Goal: Communication & Community: Ask a question

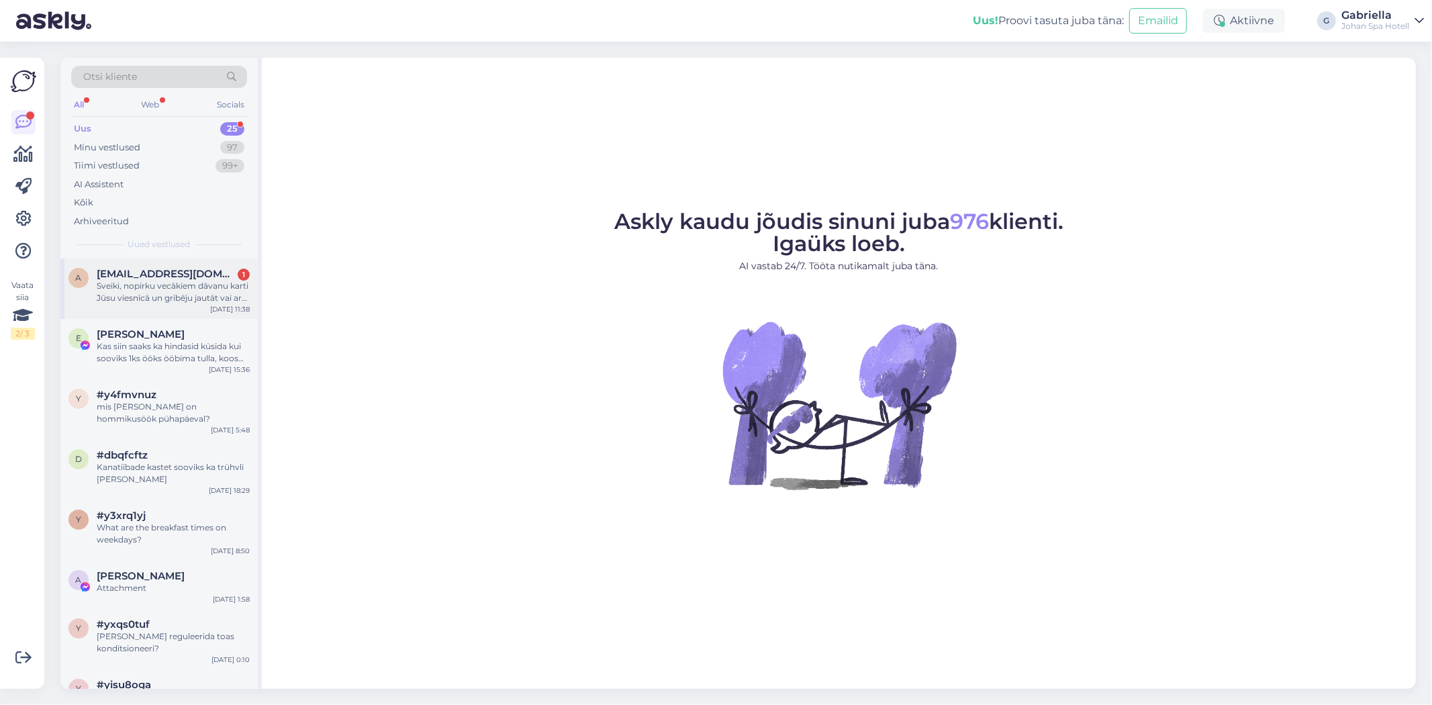
click at [99, 287] on div "Sveiki, nopirku vecākiem dāvanu karti Jūsu viesnīcā un gribēju jautāt vai ar vi…" at bounding box center [173, 292] width 153 height 24
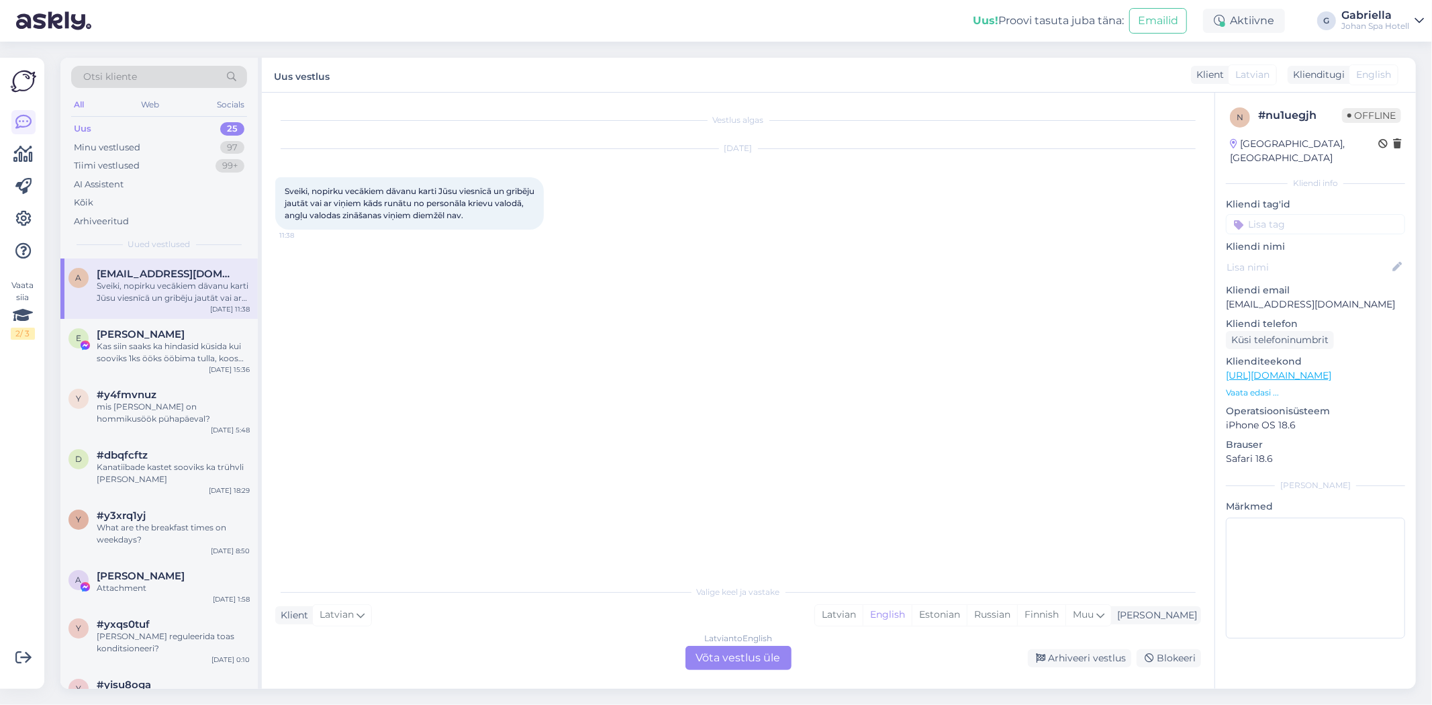
click at [752, 654] on div "Latvian to English Võta vestlus üle" at bounding box center [739, 658] width 106 height 24
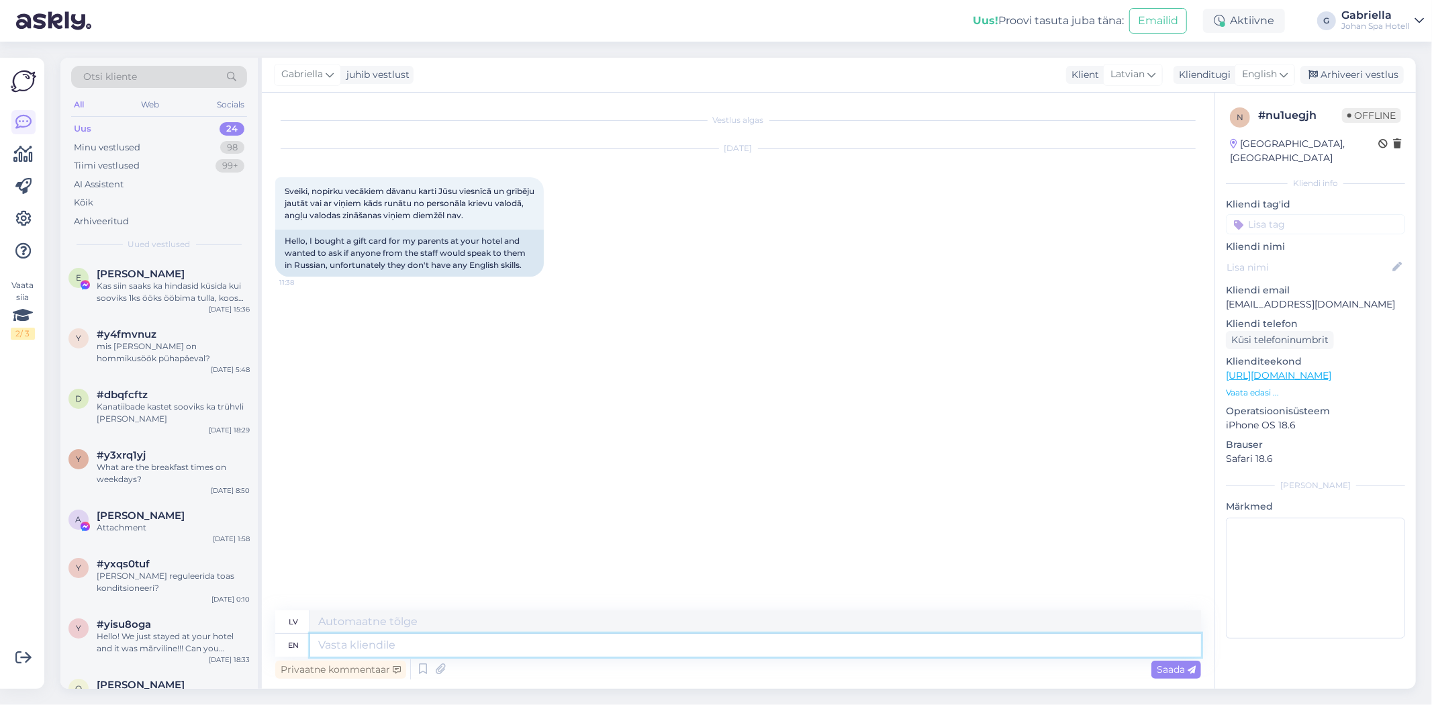
click at [481, 639] on textarea at bounding box center [755, 645] width 891 height 23
paste textarea "Sveiki! Lūdzam jūs nosūtīt e-pastu uz [EMAIL_ADDRESS][DOMAIN_NAME] . Pēc vēlēša…"
type textarea "Sveiki! Lūdzam jūs nosūtīt e-pastu uz [EMAIL_ADDRESS][DOMAIN_NAME] . Pēc vēlēša…"
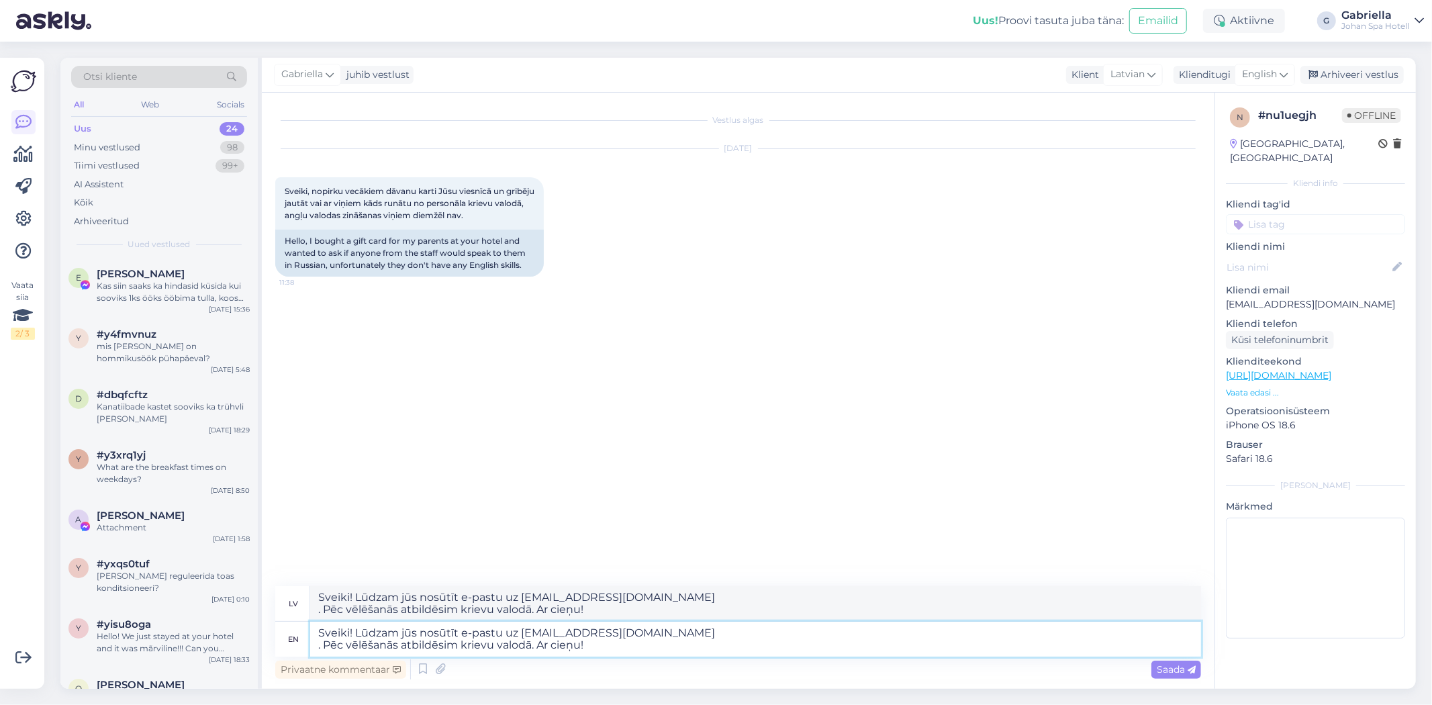
click at [318, 652] on textarea "Sveiki! Lūdzam jūs nosūtīt e-pastu uz [EMAIL_ADDRESS][DOMAIN_NAME] . Pēc vēlēša…" at bounding box center [755, 639] width 891 height 35
type textarea "Sveiki! Lūdzam jūs nosūtīt e-pastu uz [EMAIL_ADDRESS][DOMAIN_NAME]. Pēc vēlēšan…"
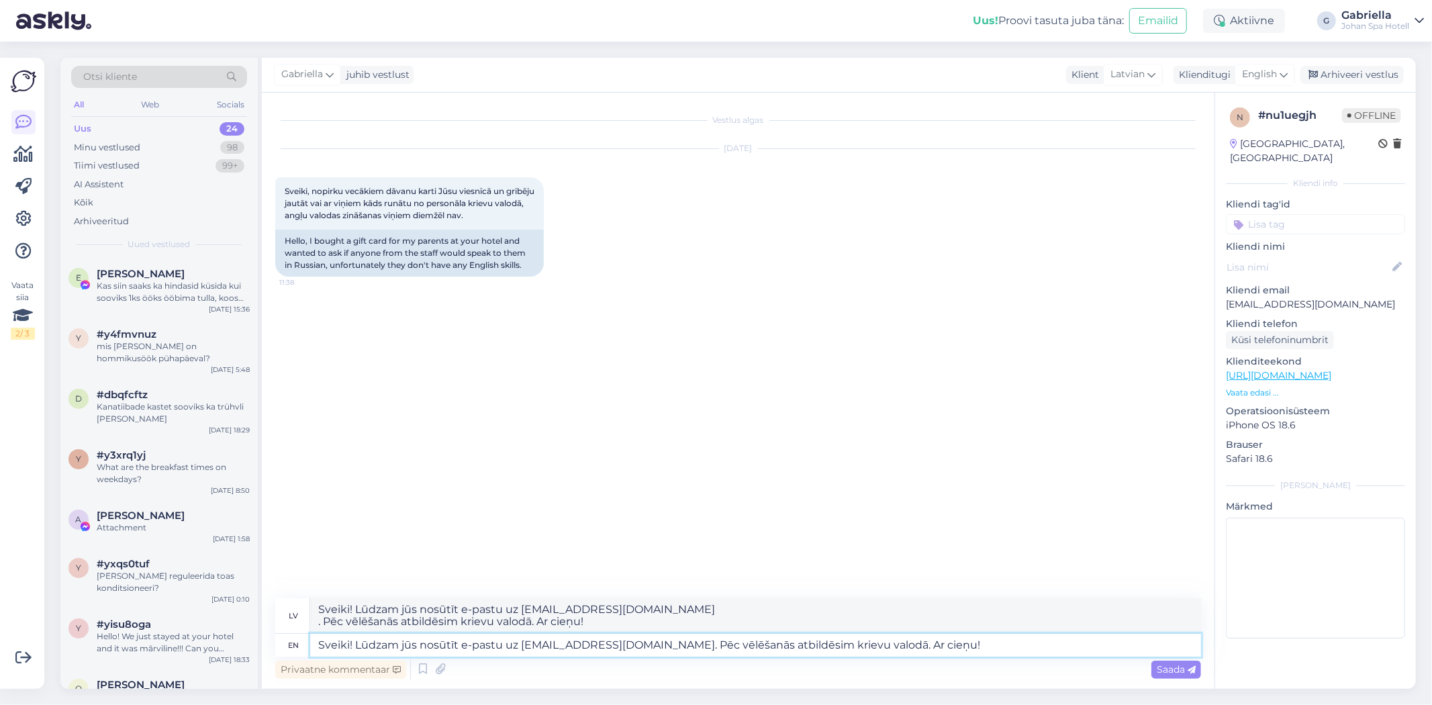
type textarea "Sveiki! Lūdzam jūs nosūtīt e-pastu uz [EMAIL_ADDRESS][DOMAIN_NAME]. Pēc vēlēšan…"
click at [1179, 664] on span "Saada" at bounding box center [1176, 670] width 39 height 12
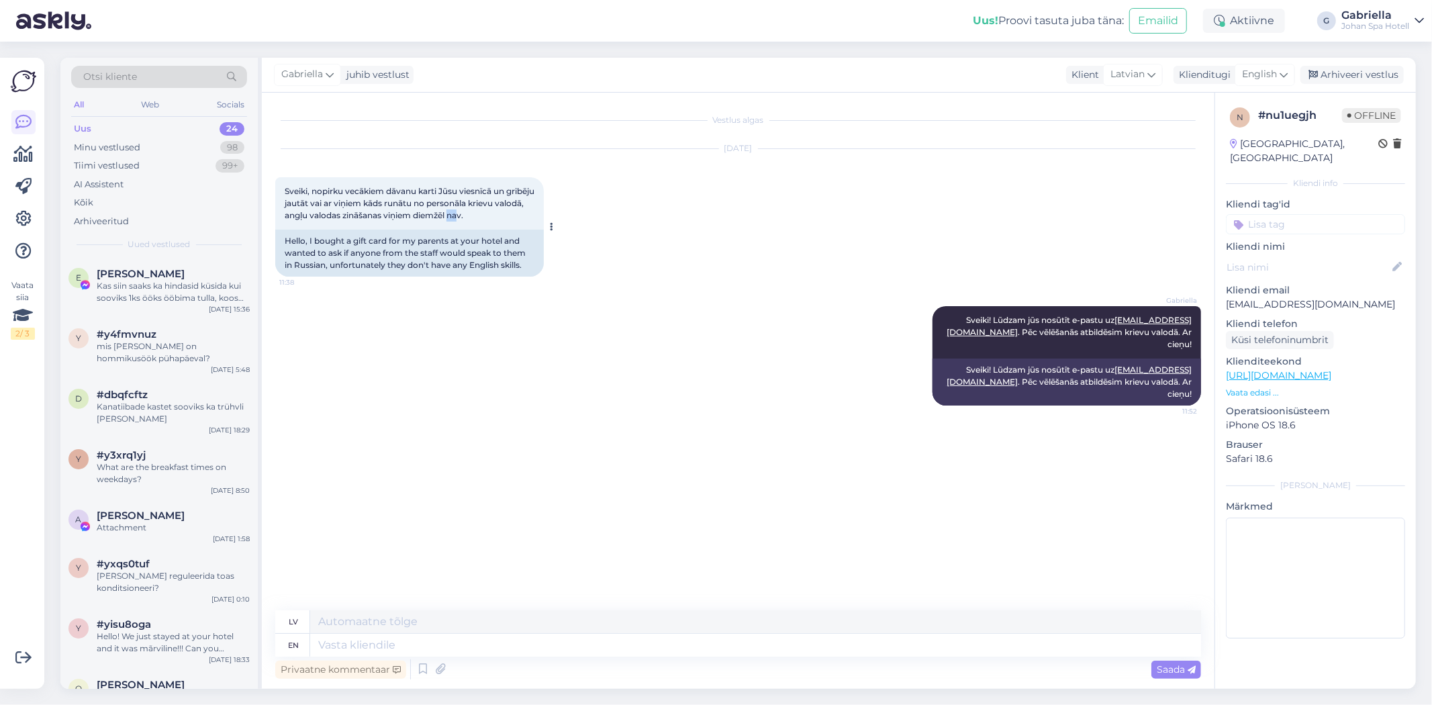
drag, startPoint x: 492, startPoint y: 218, endPoint x: 484, endPoint y: 212, distance: 10.3
click at [484, 212] on span "Sveiki, nopirku vecākiem dāvanu karti Jūsu viesnīcā un gribēju jautāt vai ar vi…" at bounding box center [411, 203] width 252 height 34
click at [500, 215] on div "Sveiki, nopirku vecākiem dāvanu karti Jūsu viesnīcā un gribēju jautāt vai ar vi…" at bounding box center [409, 203] width 269 height 52
drag, startPoint x: 501, startPoint y: 216, endPoint x: 285, endPoint y: 192, distance: 216.9
click at [285, 192] on div "Sveiki, nopirku vecākiem dāvanu karti Jūsu viesnīcā un gribēju jautāt vai ar vi…" at bounding box center [409, 203] width 269 height 52
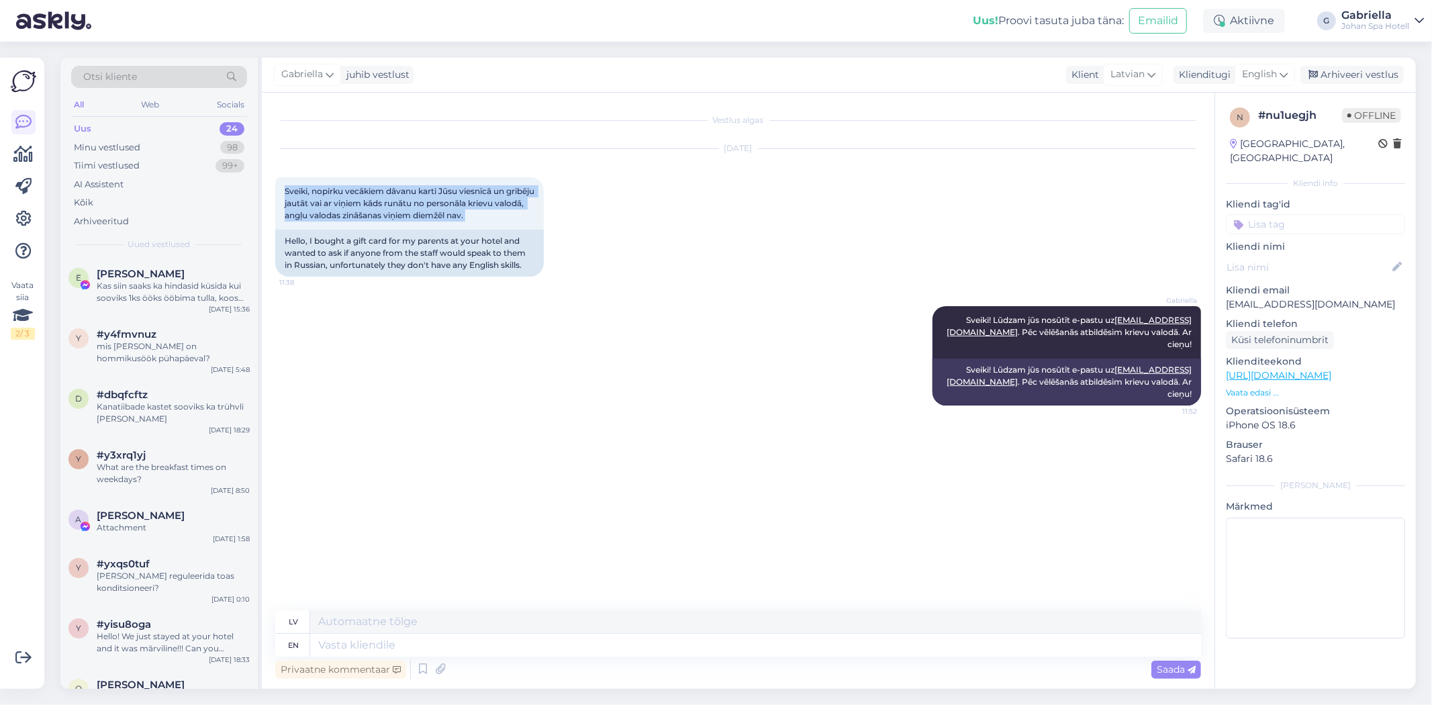
copy div "Sveiki, nopirku vecākiem dāvanu karti Jūsu viesnīcā un gribēju jautāt vai ar vi…"
